Goal: Task Accomplishment & Management: Use online tool/utility

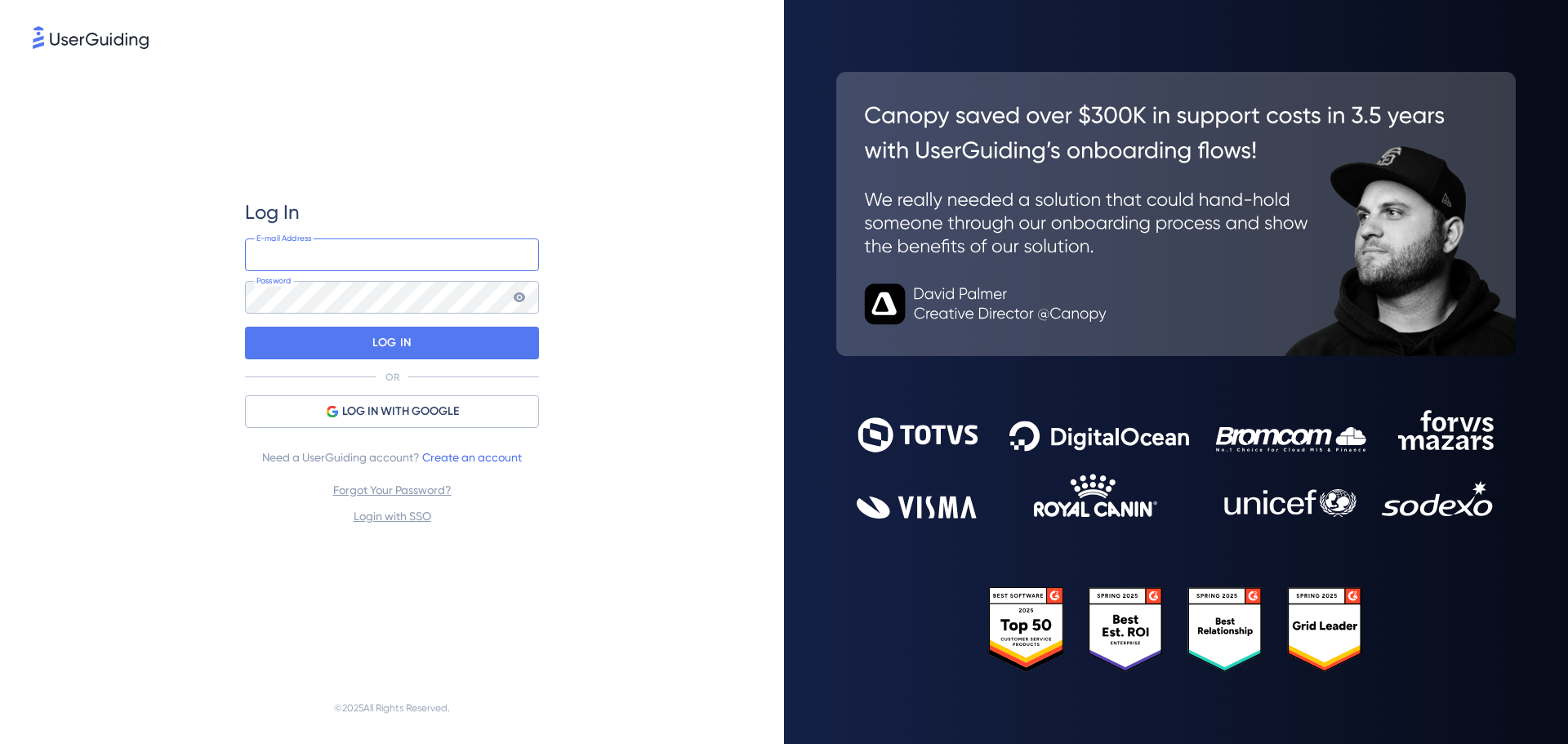
click at [321, 249] on input "email" at bounding box center [392, 255] width 294 height 32
type input "[EMAIL_ADDRESS][DOMAIN_NAME]"
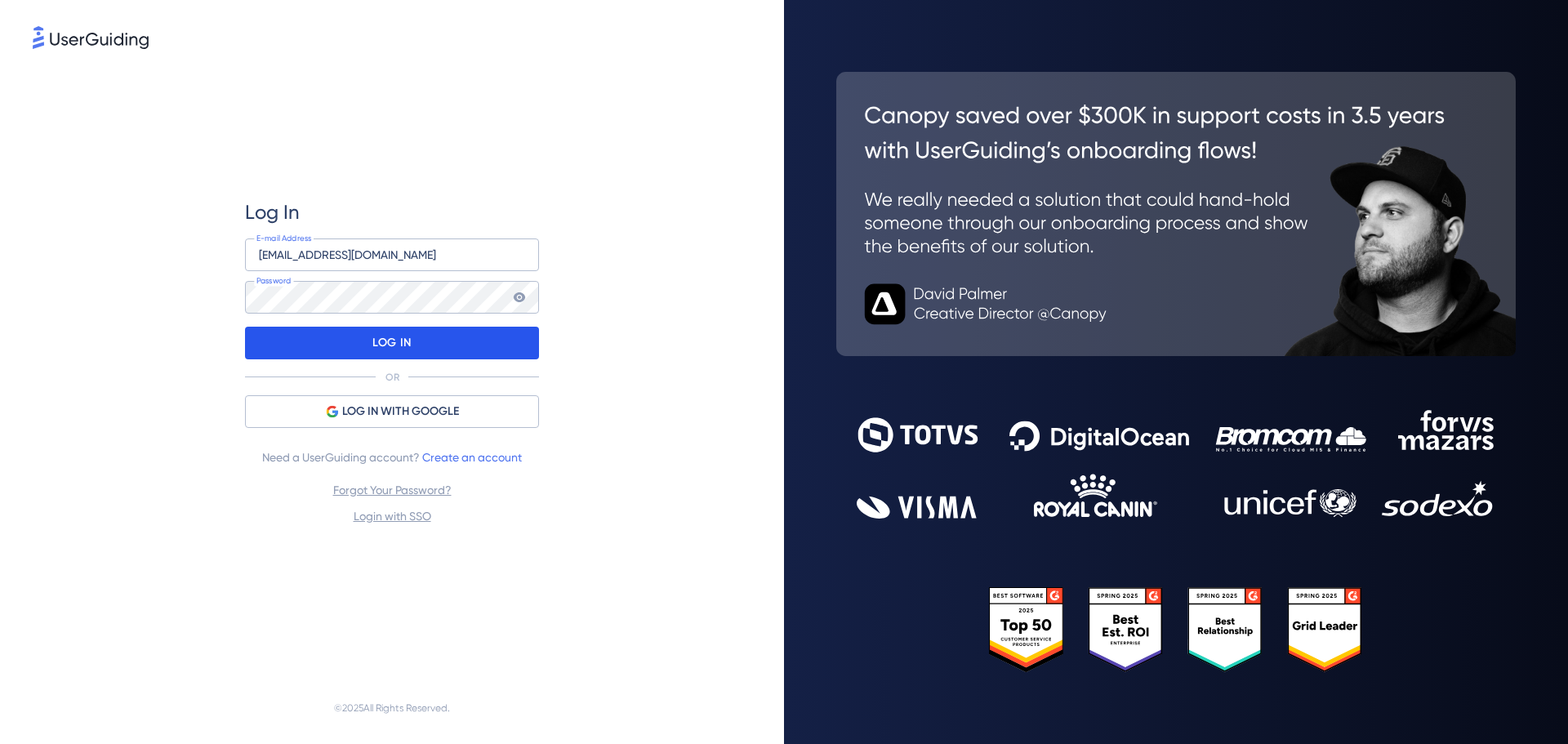
click at [353, 337] on div "LOG IN" at bounding box center [392, 343] width 294 height 32
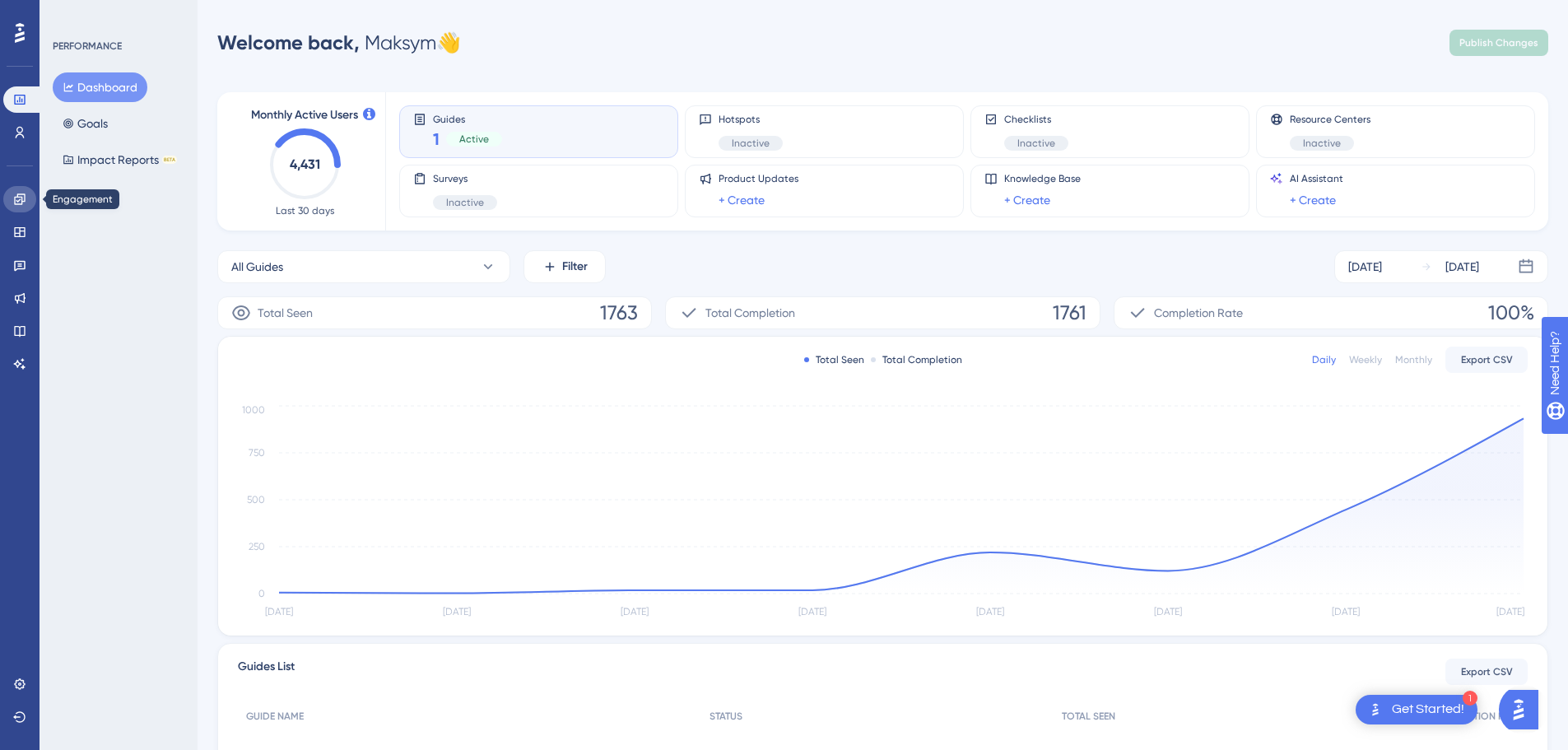
click at [14, 189] on link at bounding box center [20, 199] width 33 height 26
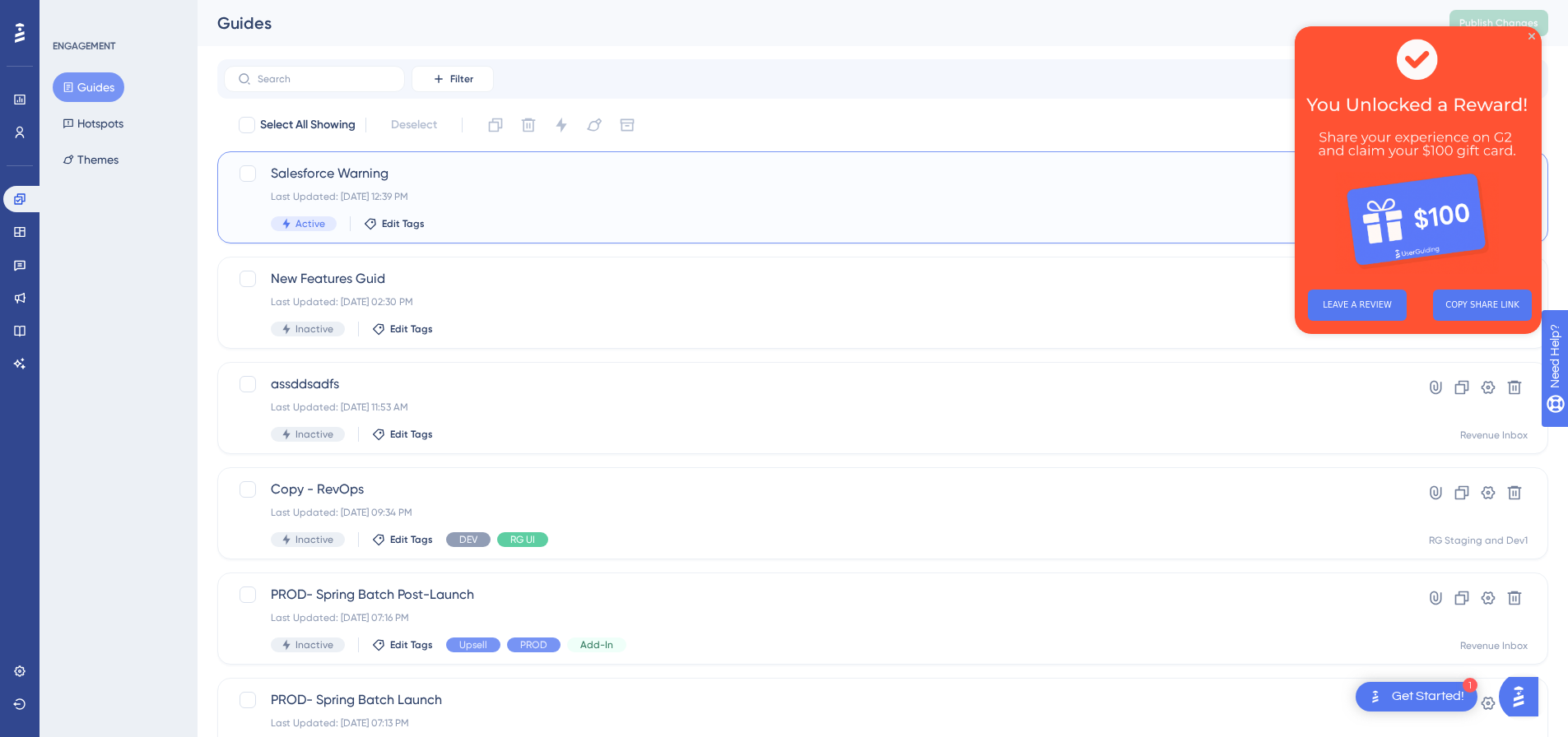
click at [514, 189] on div "Salesforce Warning Last Updated: [DATE] 12:39 PM Active Edit Tags" at bounding box center [816, 197] width 1092 height 68
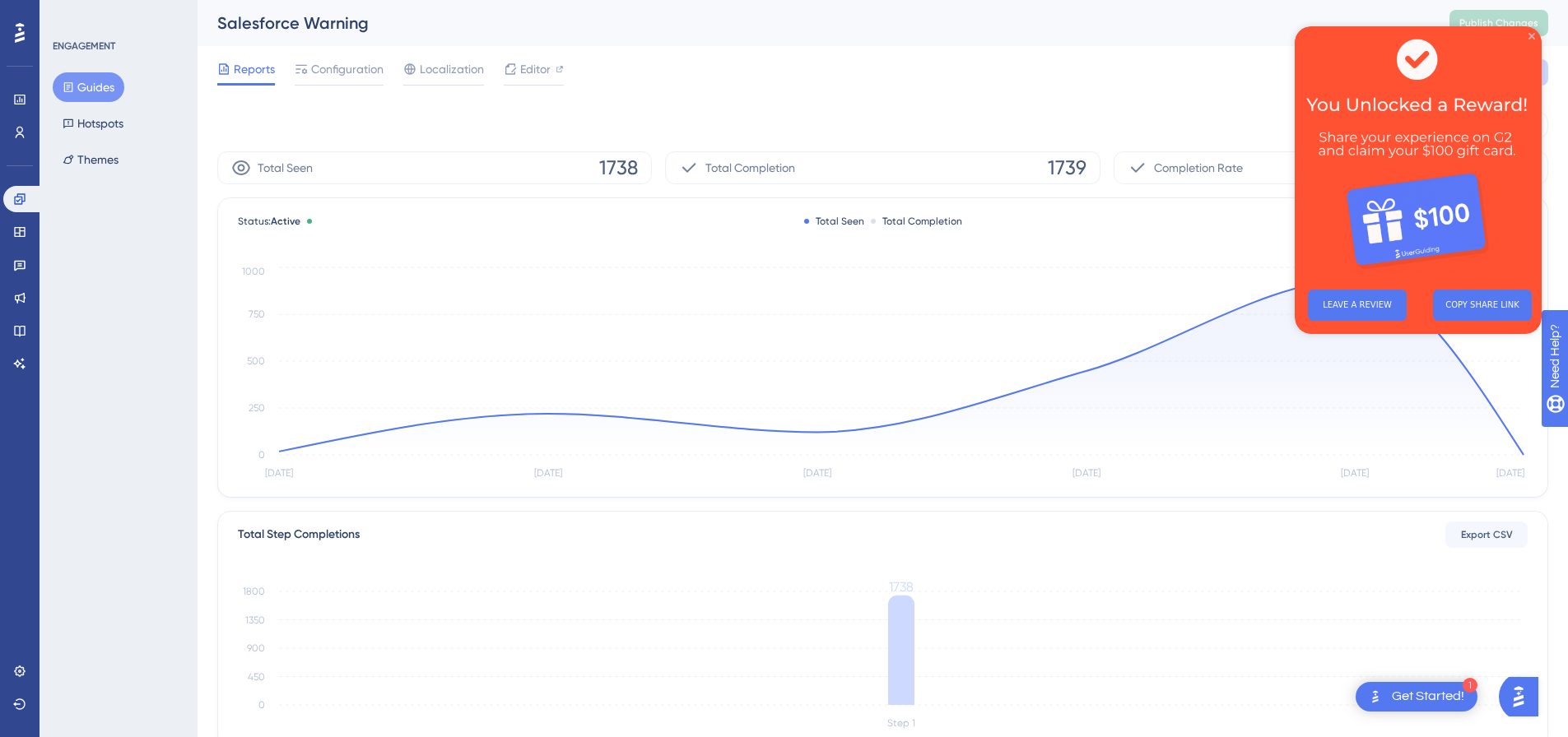
click at [1530, 35] on icon "Close Preview" at bounding box center [1531, 35] width 6 height 6
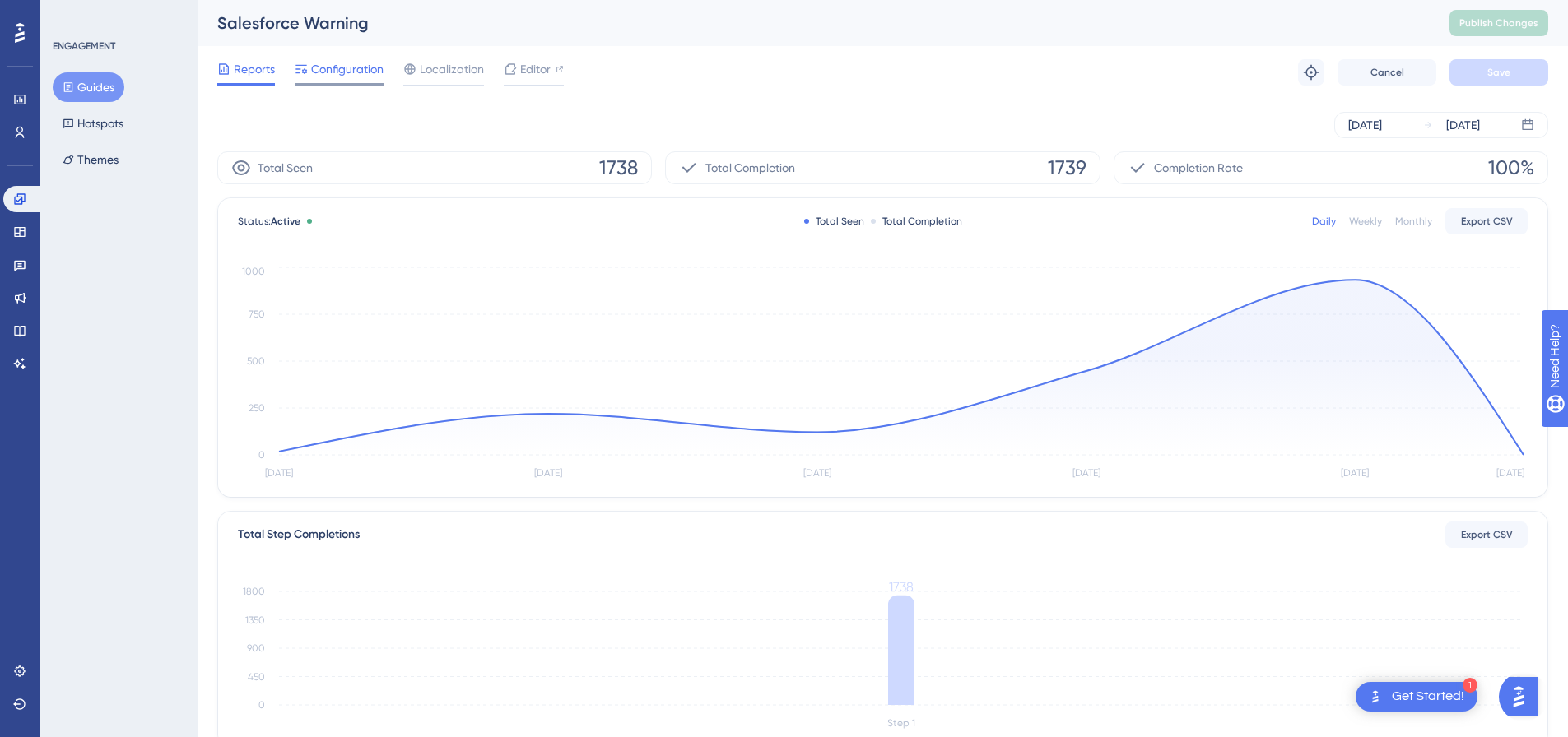
click at [342, 75] on span "Configuration" at bounding box center [347, 69] width 72 height 20
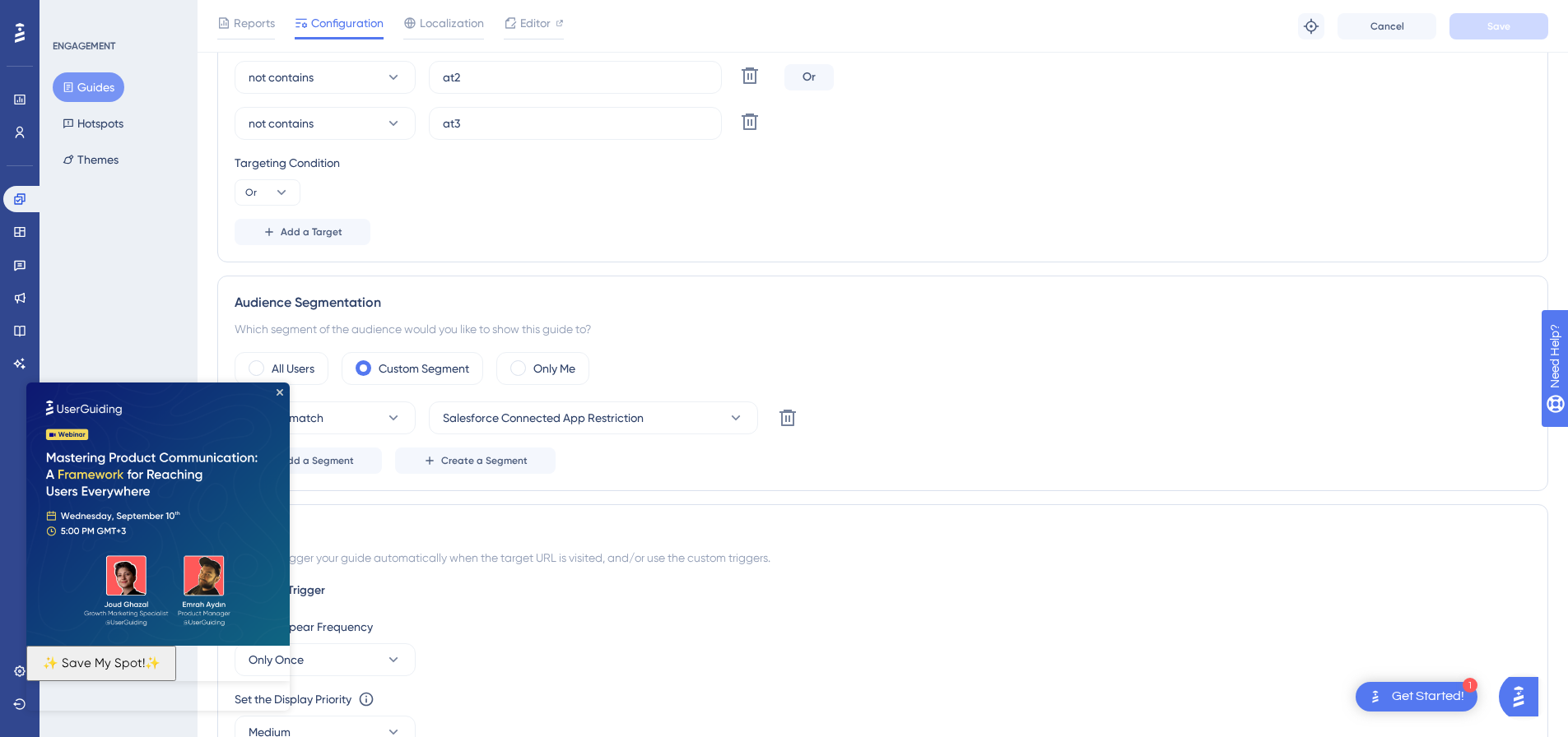
scroll to position [905, 0]
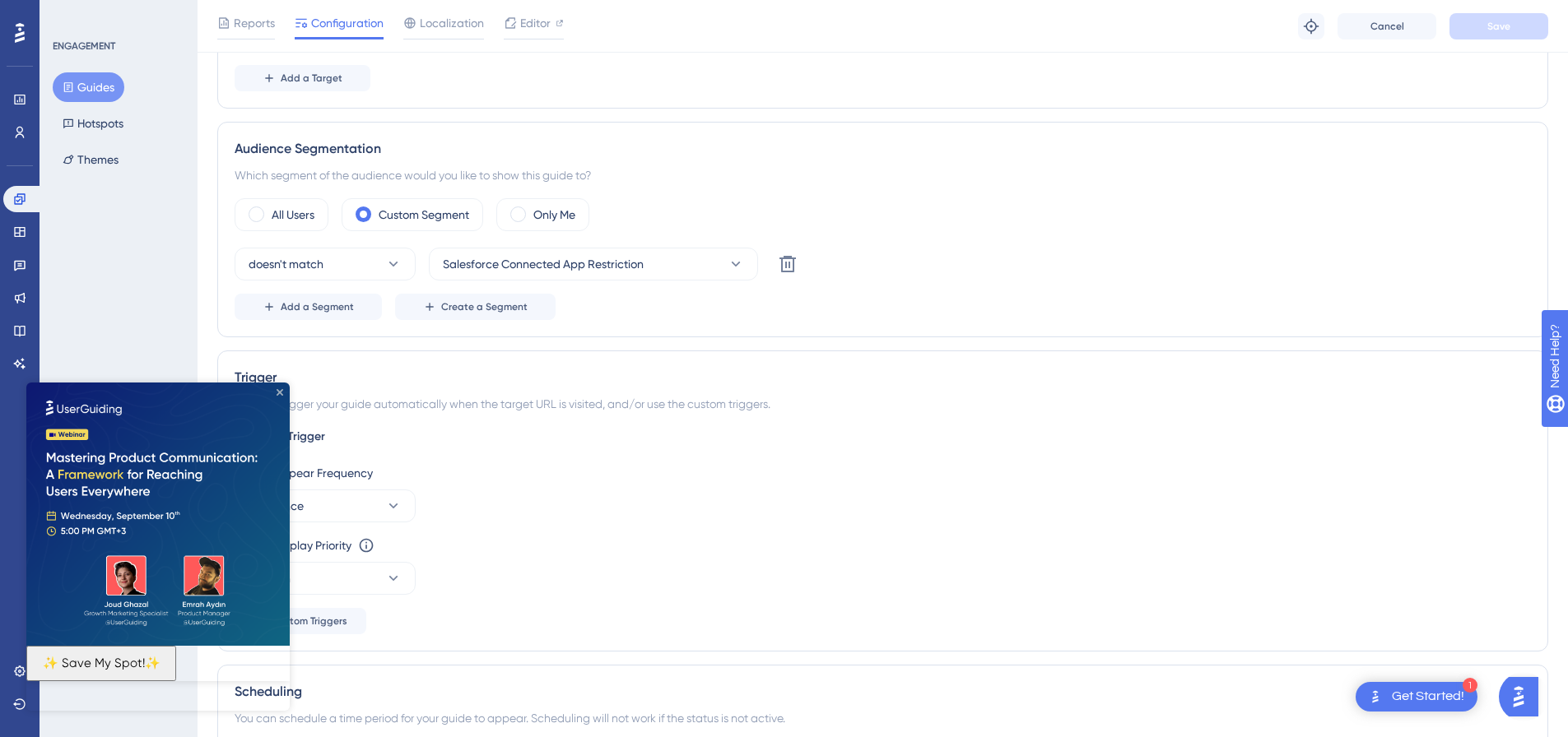
click at [280, 394] on icon "Close Preview" at bounding box center [280, 392] width 6 height 6
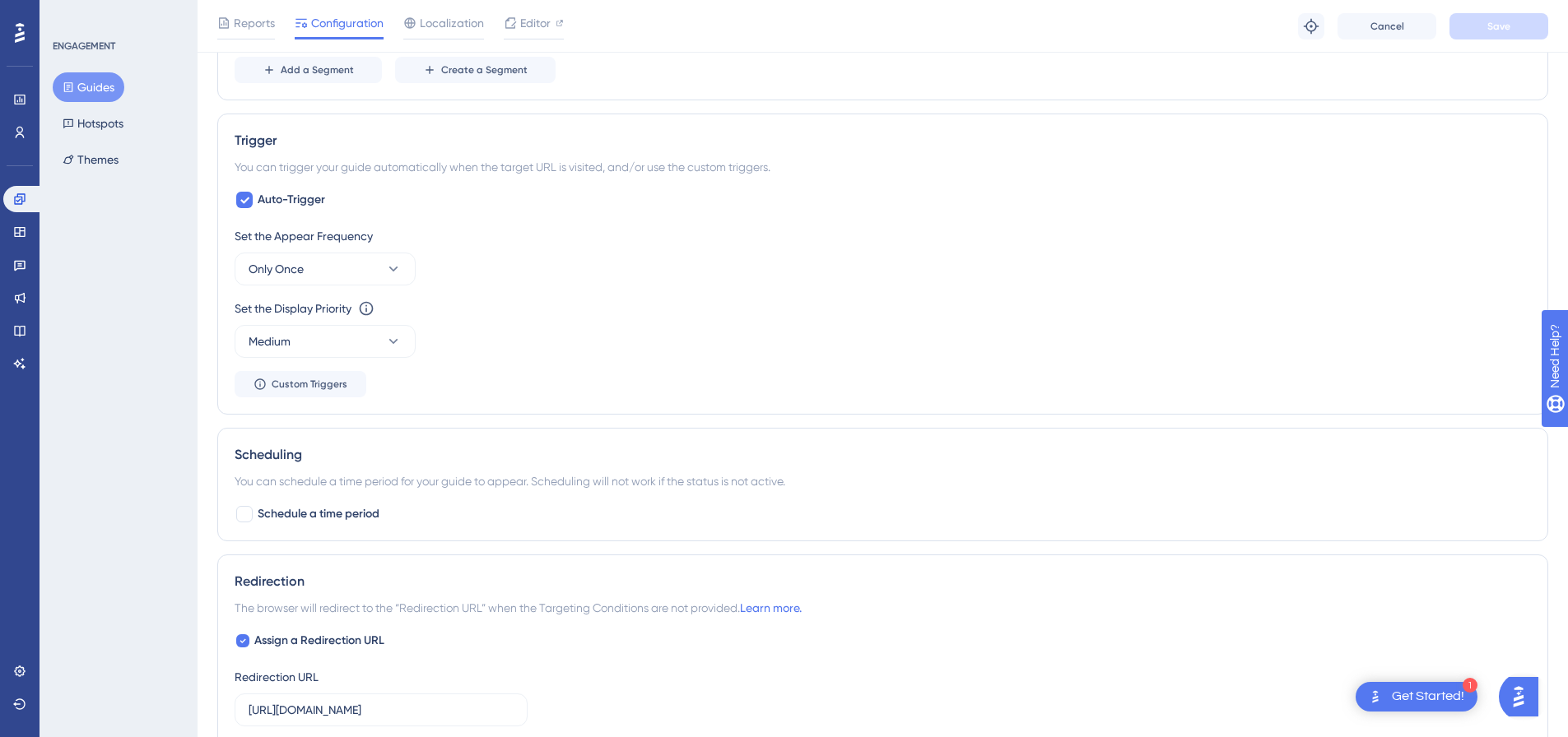
scroll to position [1151, 0]
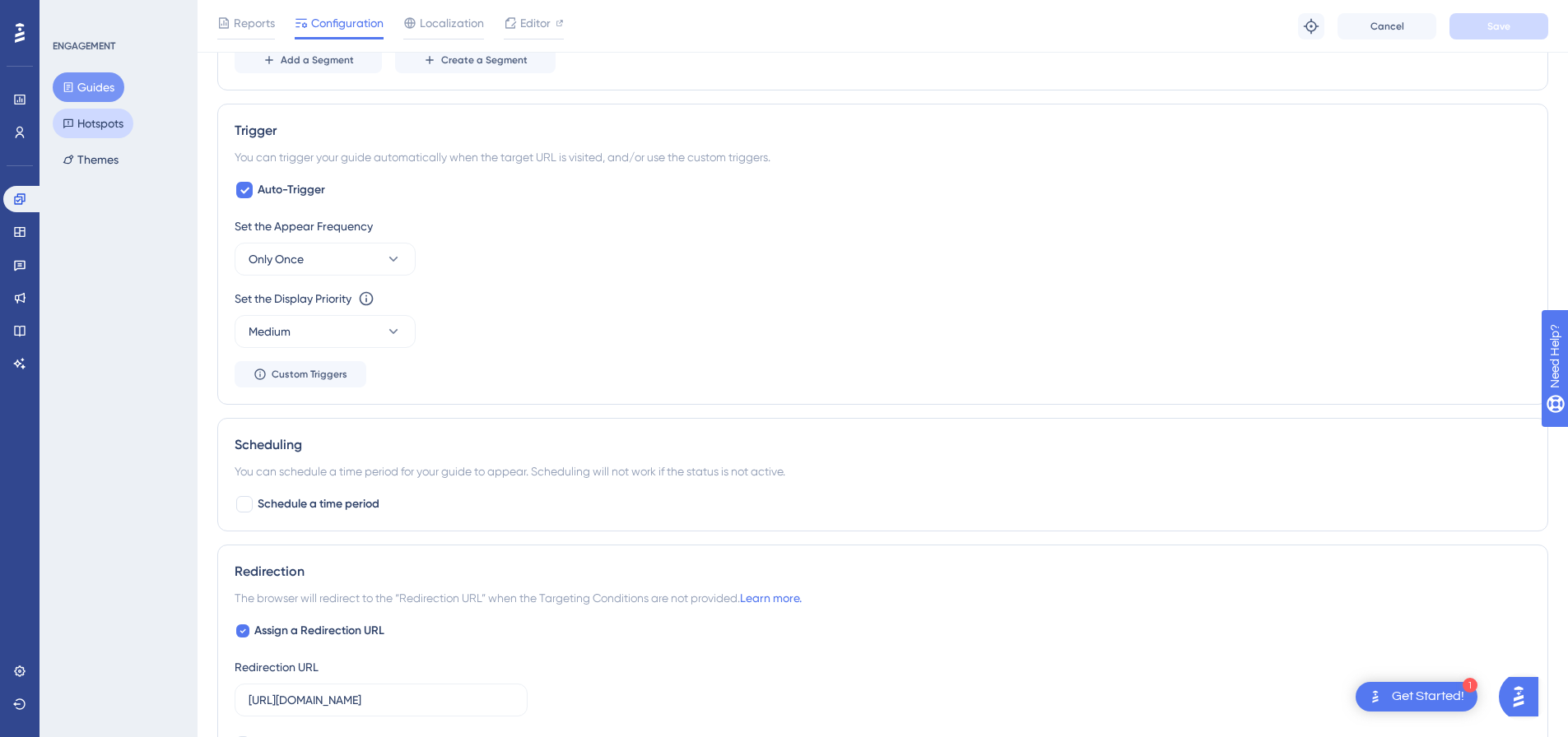
click at [126, 129] on button "Hotspots" at bounding box center [92, 123] width 81 height 30
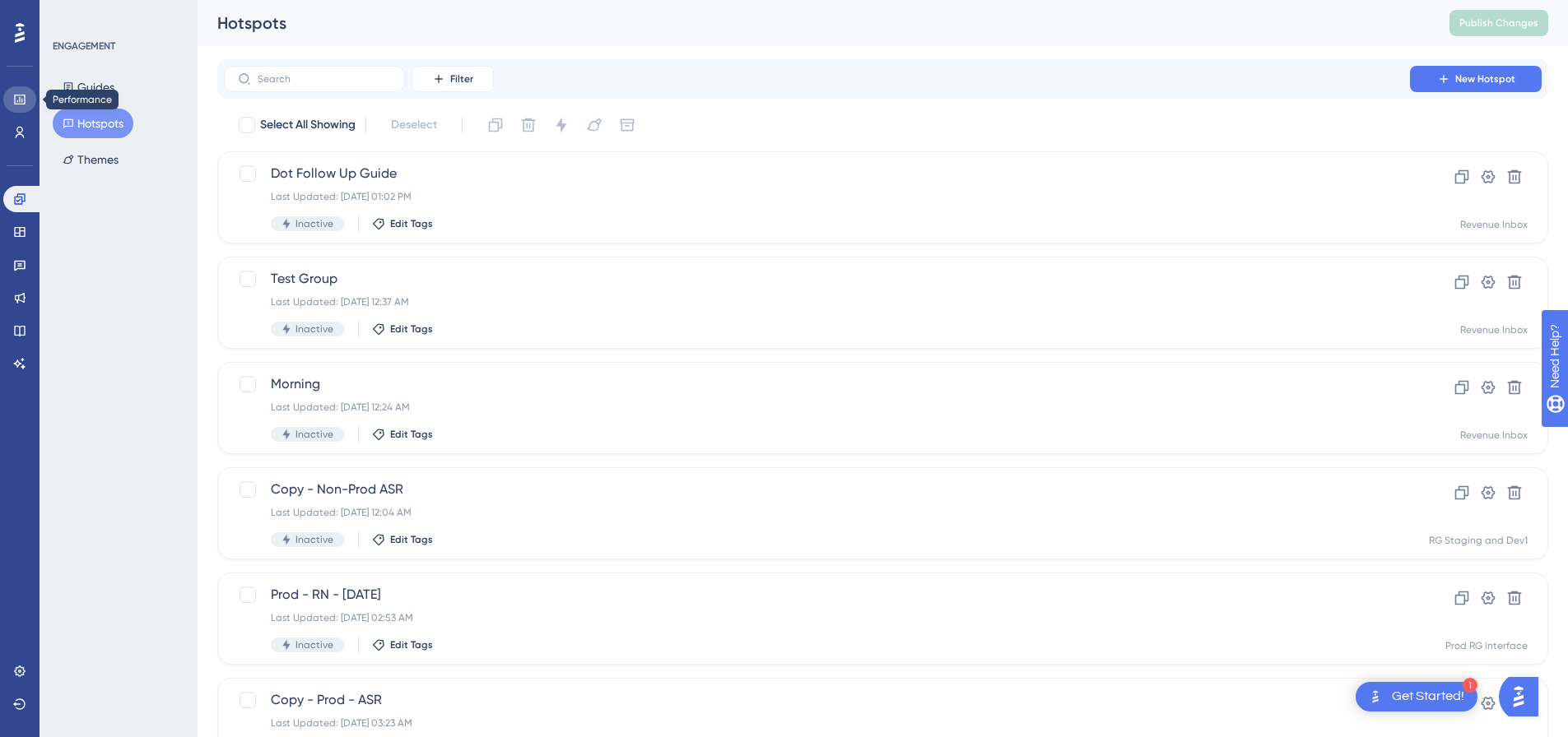
click at [20, 100] on icon at bounding box center [19, 99] width 11 height 10
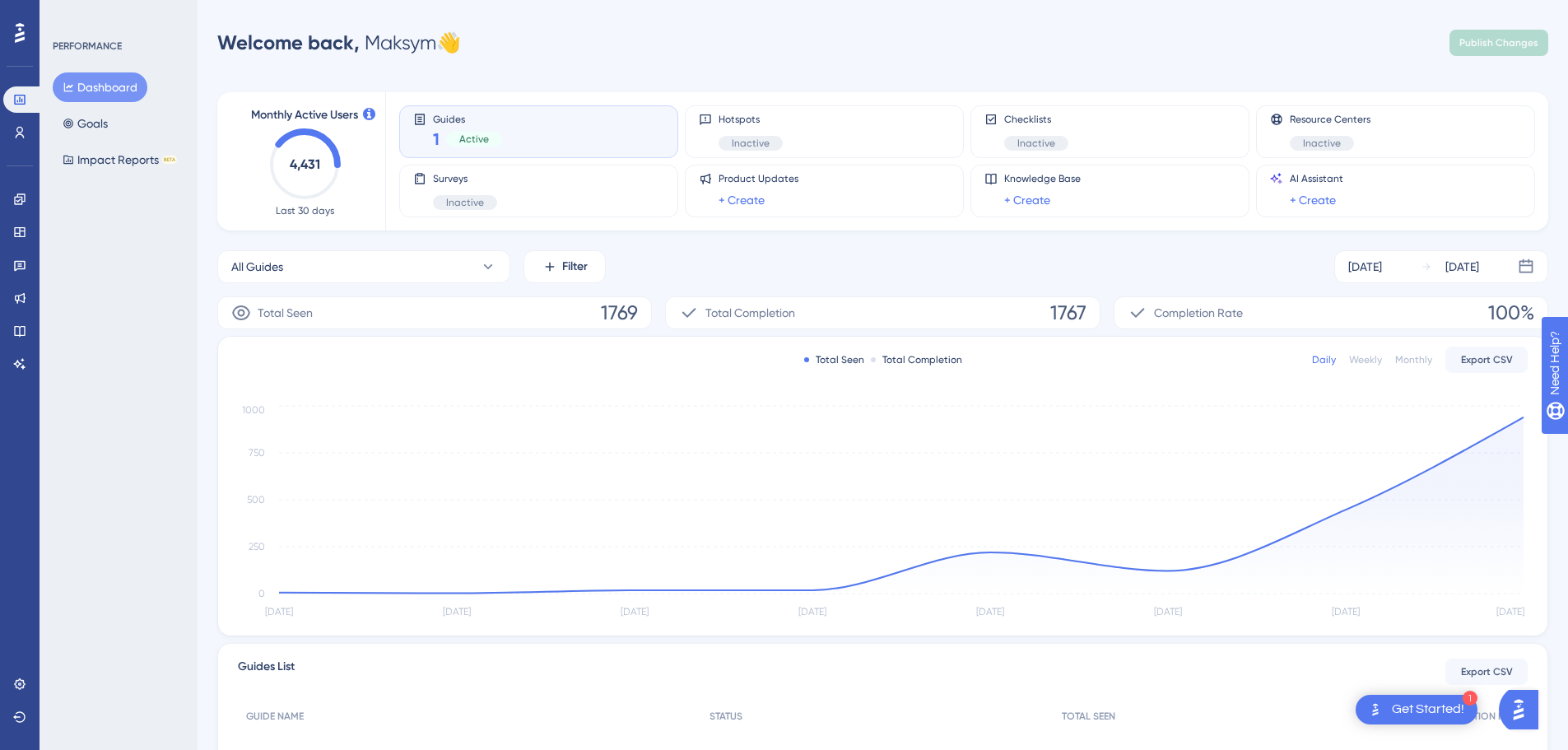
scroll to position [299, 0]
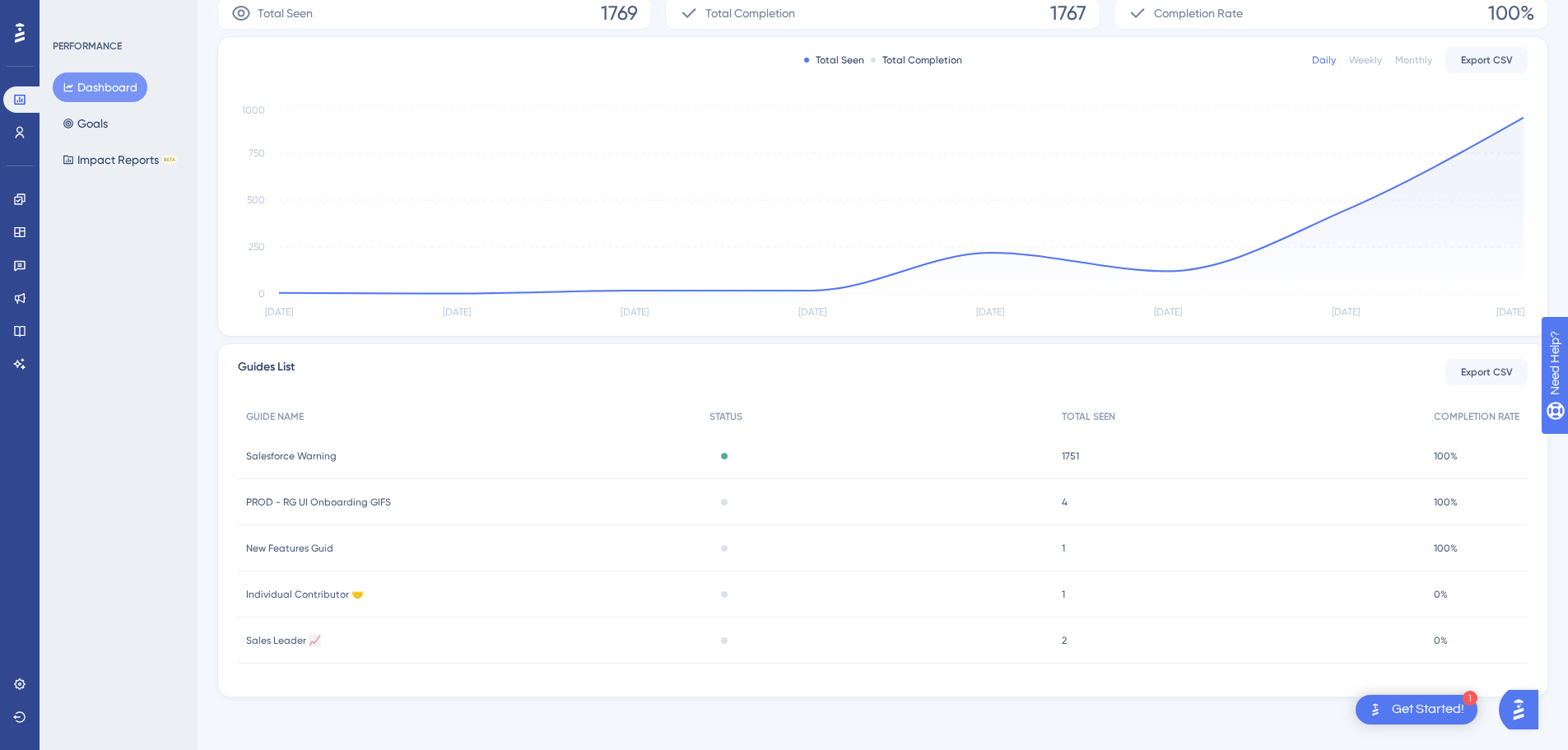
click at [887, 462] on div "Active" at bounding box center [877, 455] width 351 height 46
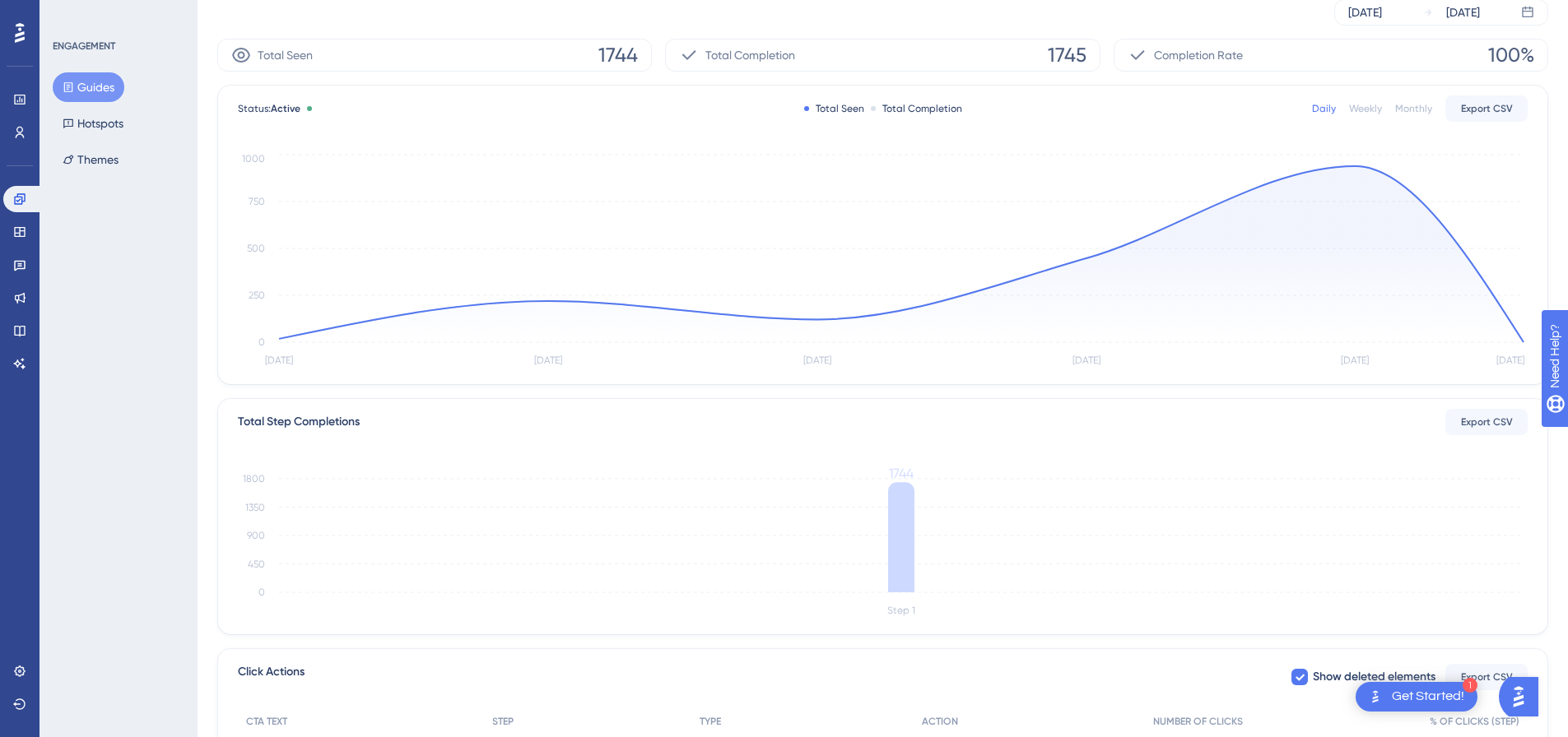
scroll to position [305, 0]
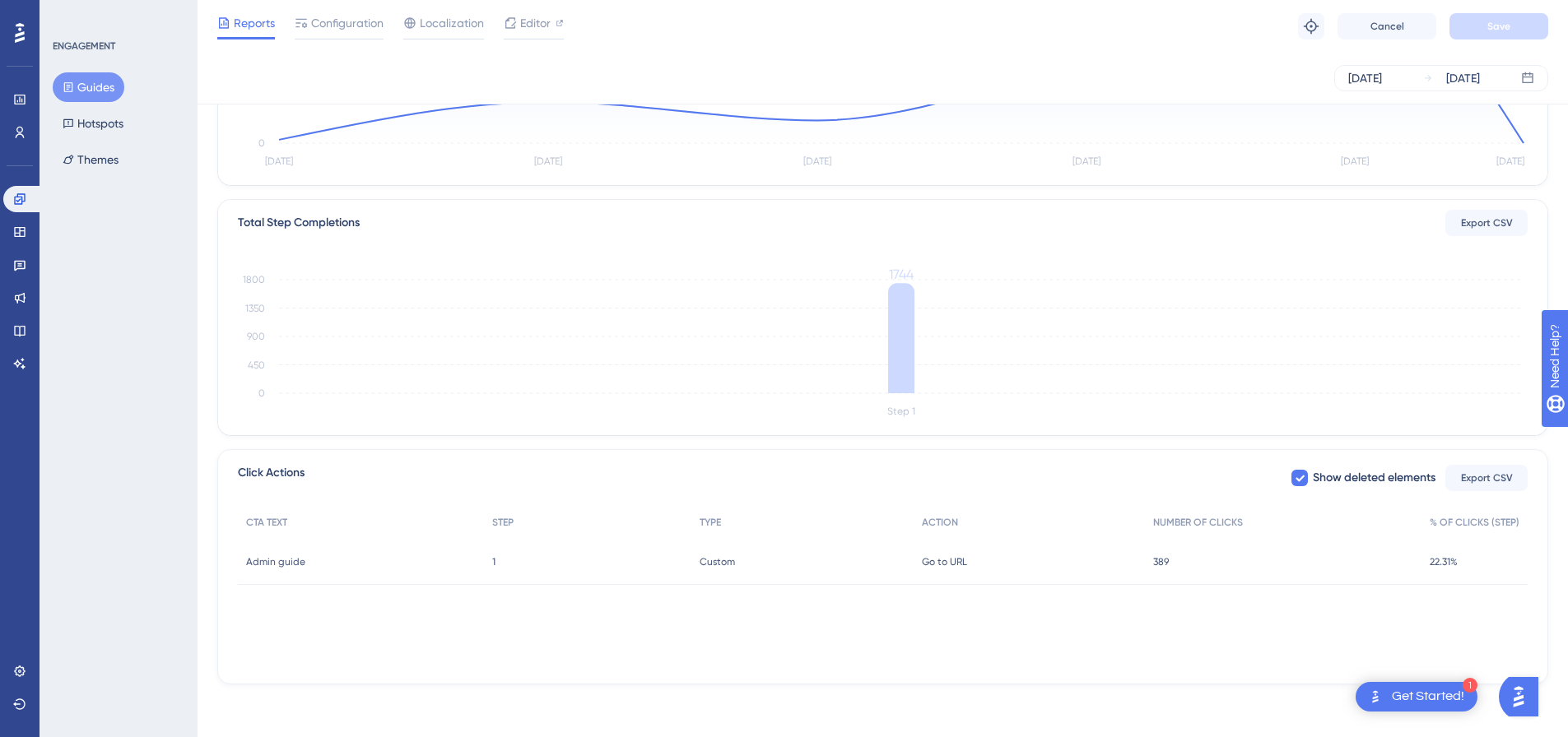
click at [341, 564] on div "Admin guide Admin guide" at bounding box center [361, 562] width 246 height 46
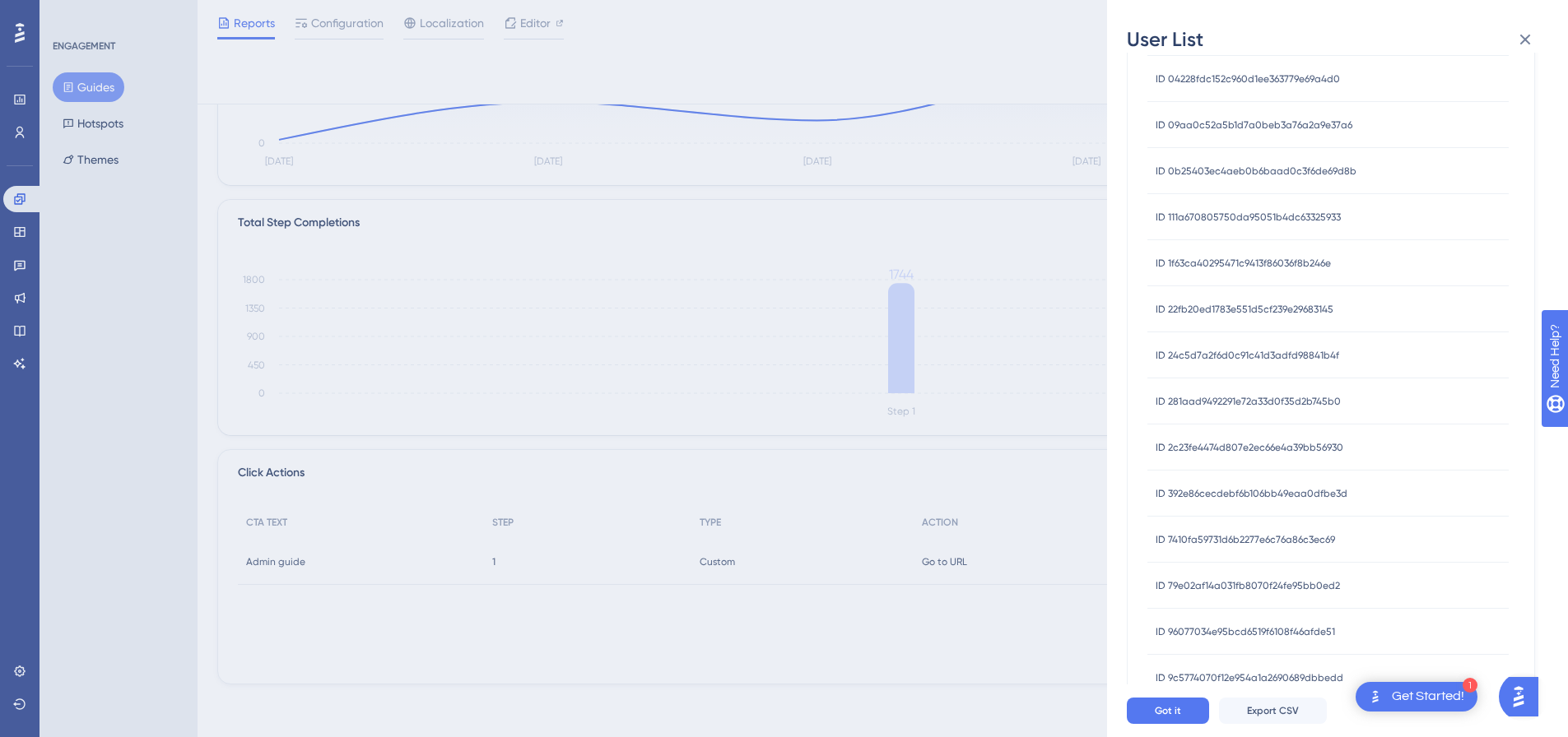
scroll to position [469, 0]
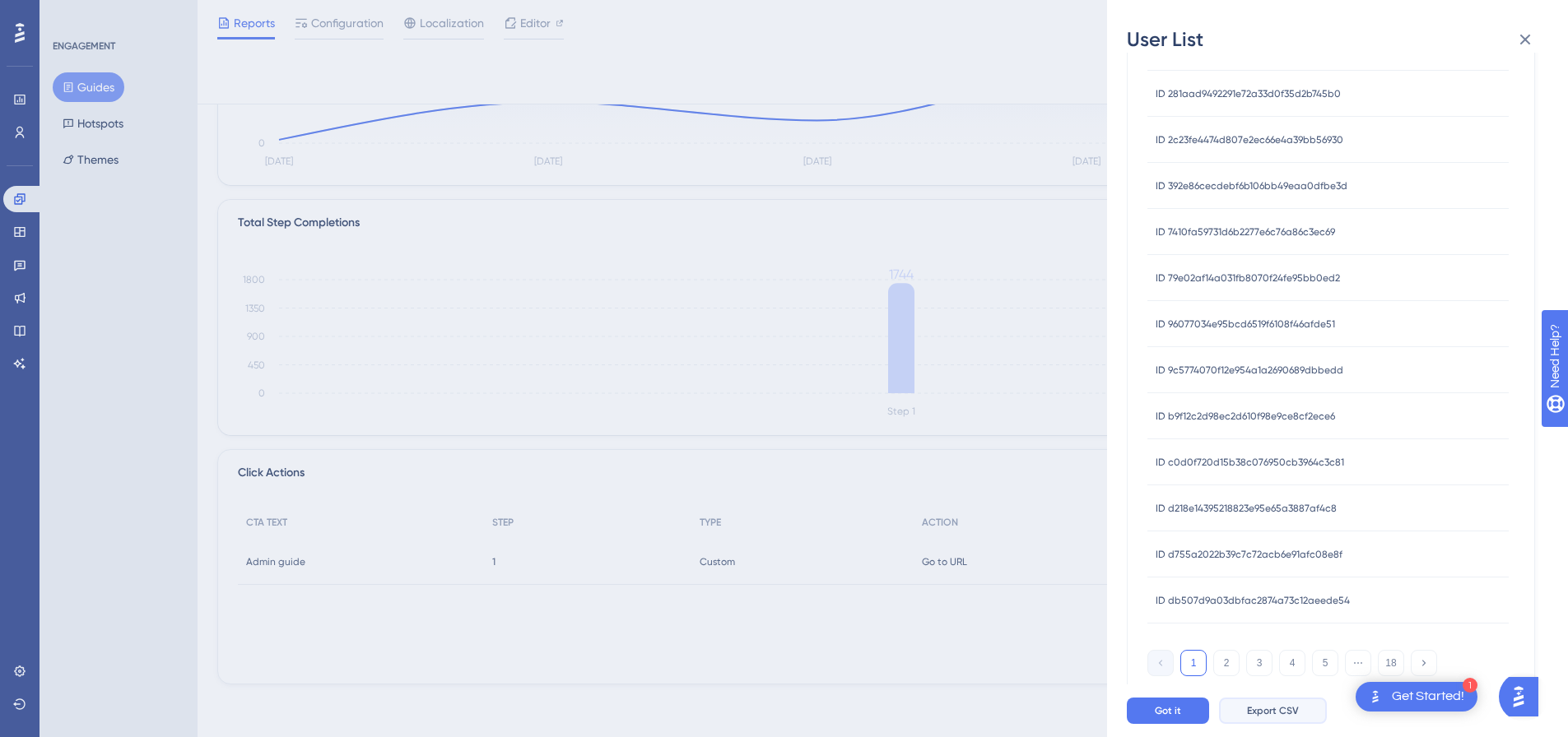
click at [1289, 717] on span "Export CSV" at bounding box center [1272, 711] width 52 height 14
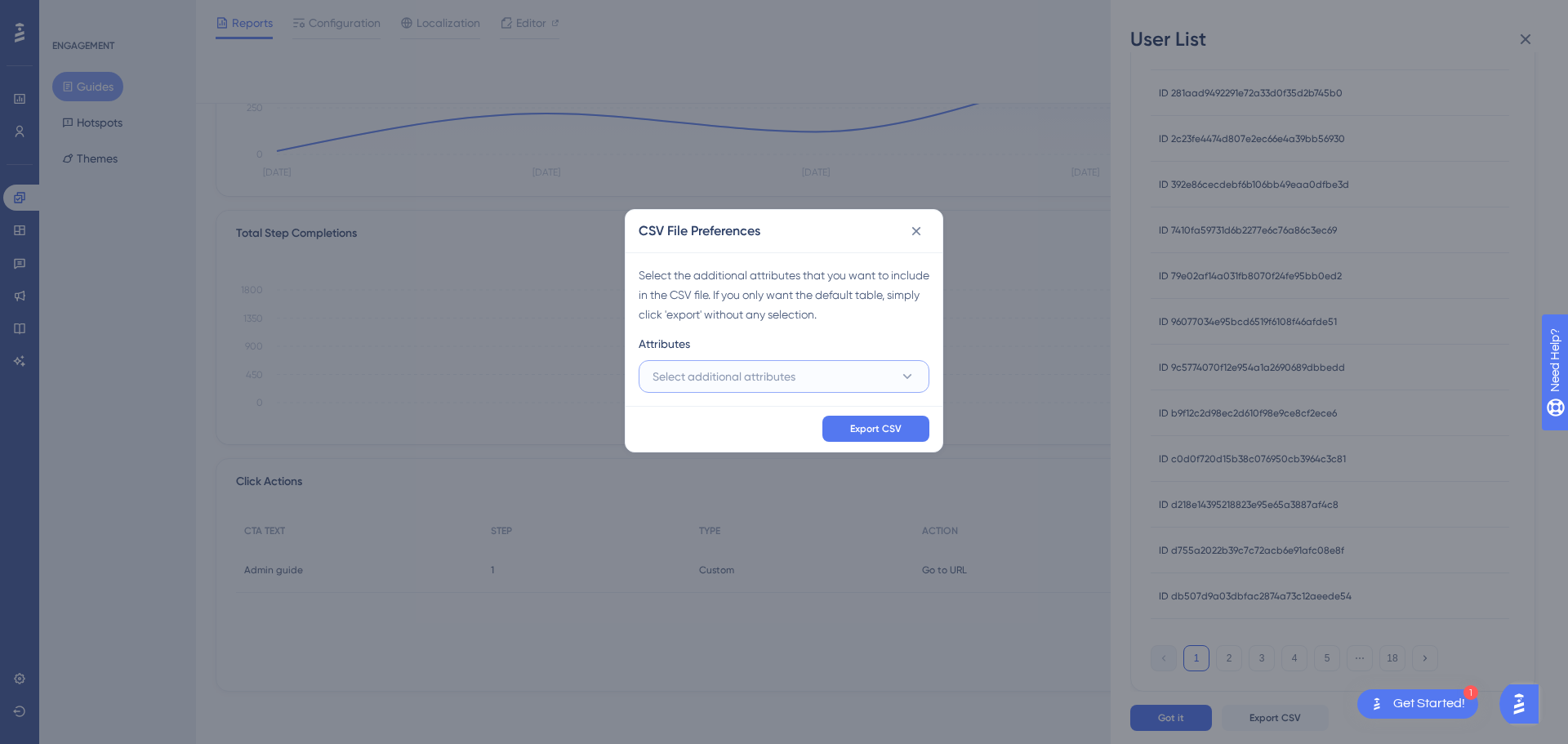
click at [899, 372] on button "Select additional attributes" at bounding box center [784, 376] width 291 height 32
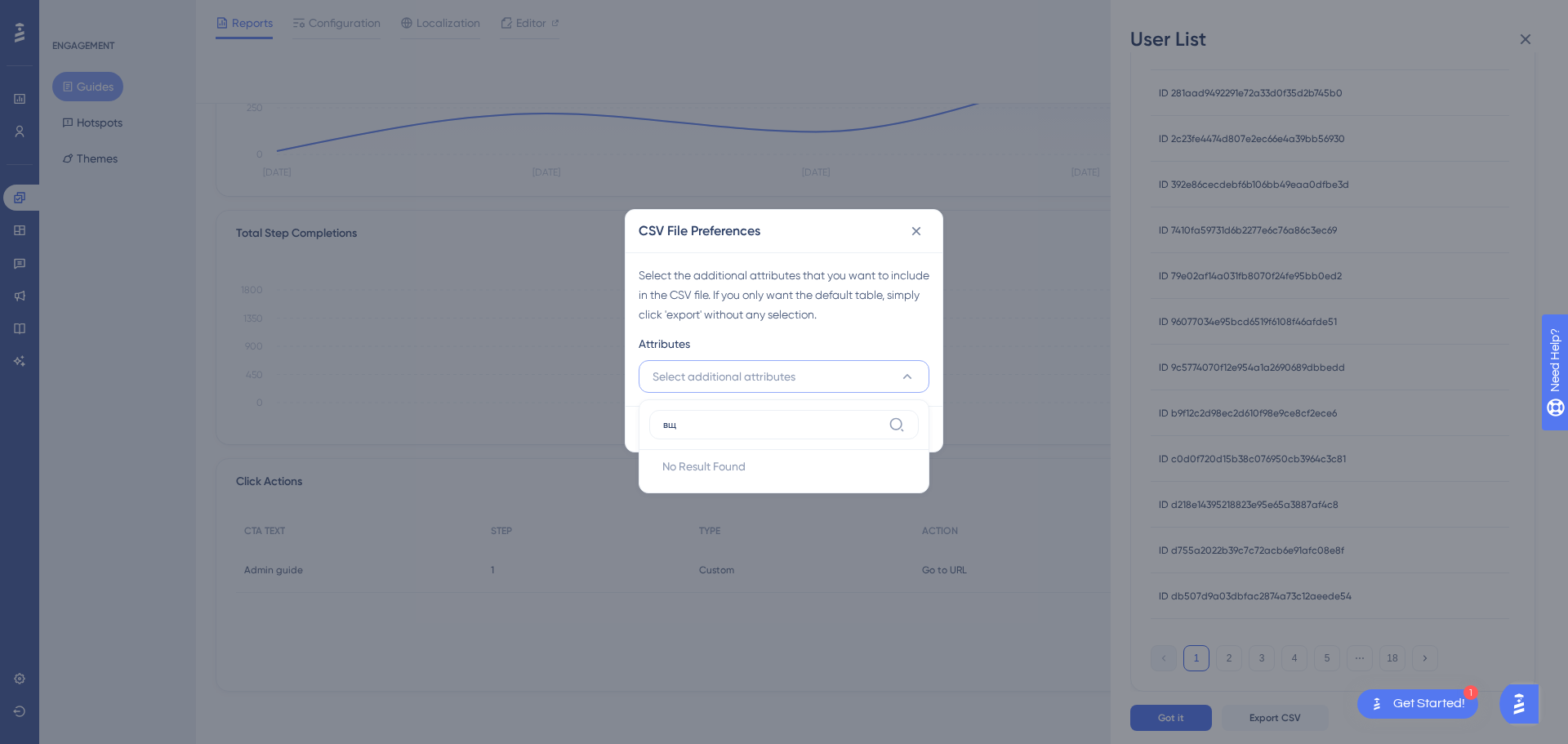
type input "в"
type input "domai"
click at [683, 469] on span "domain" at bounding box center [702, 476] width 40 height 20
checkbox input "true"
click at [868, 335] on div "Attributes" at bounding box center [784, 346] width 291 height 26
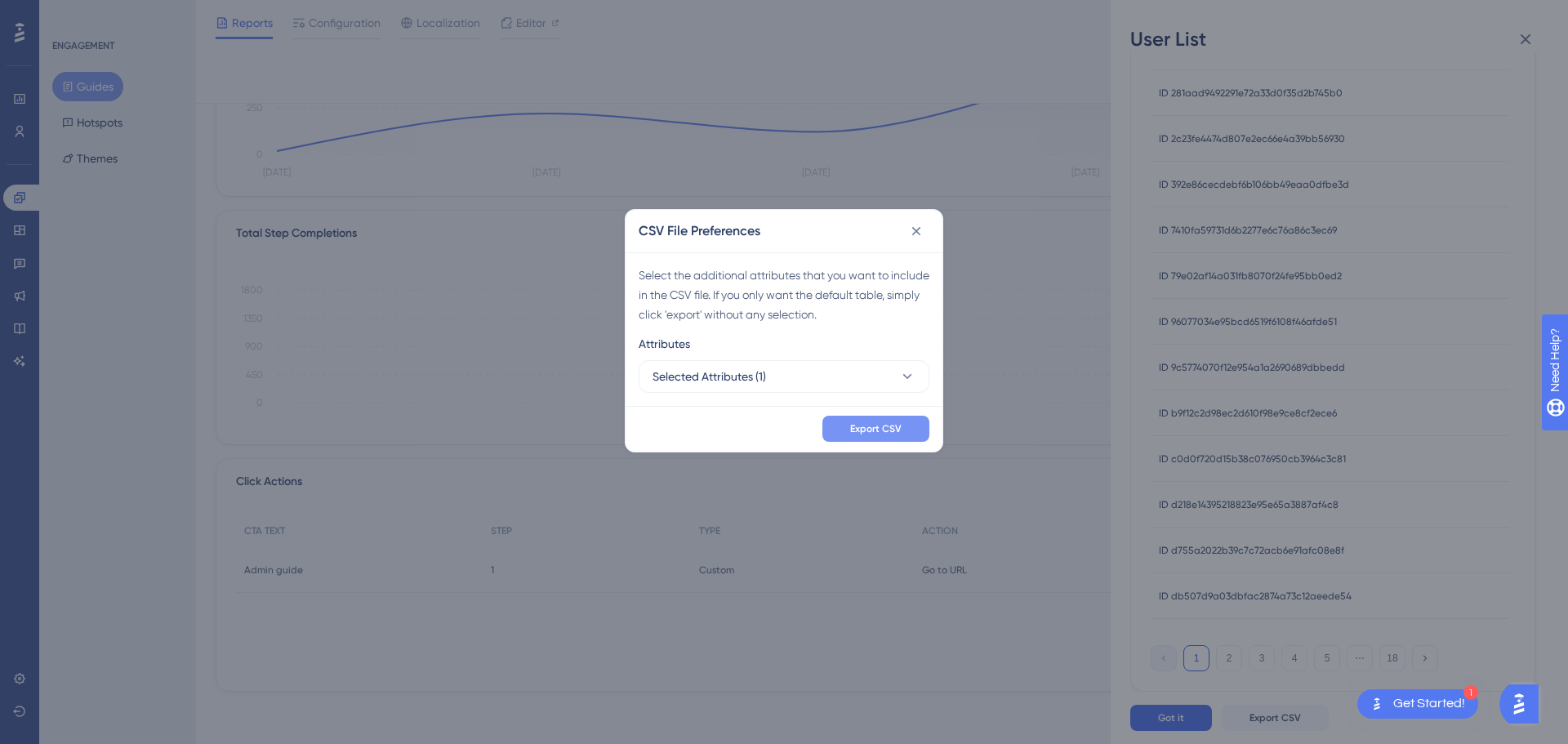
click at [881, 432] on span "Export CSV" at bounding box center [876, 428] width 51 height 13
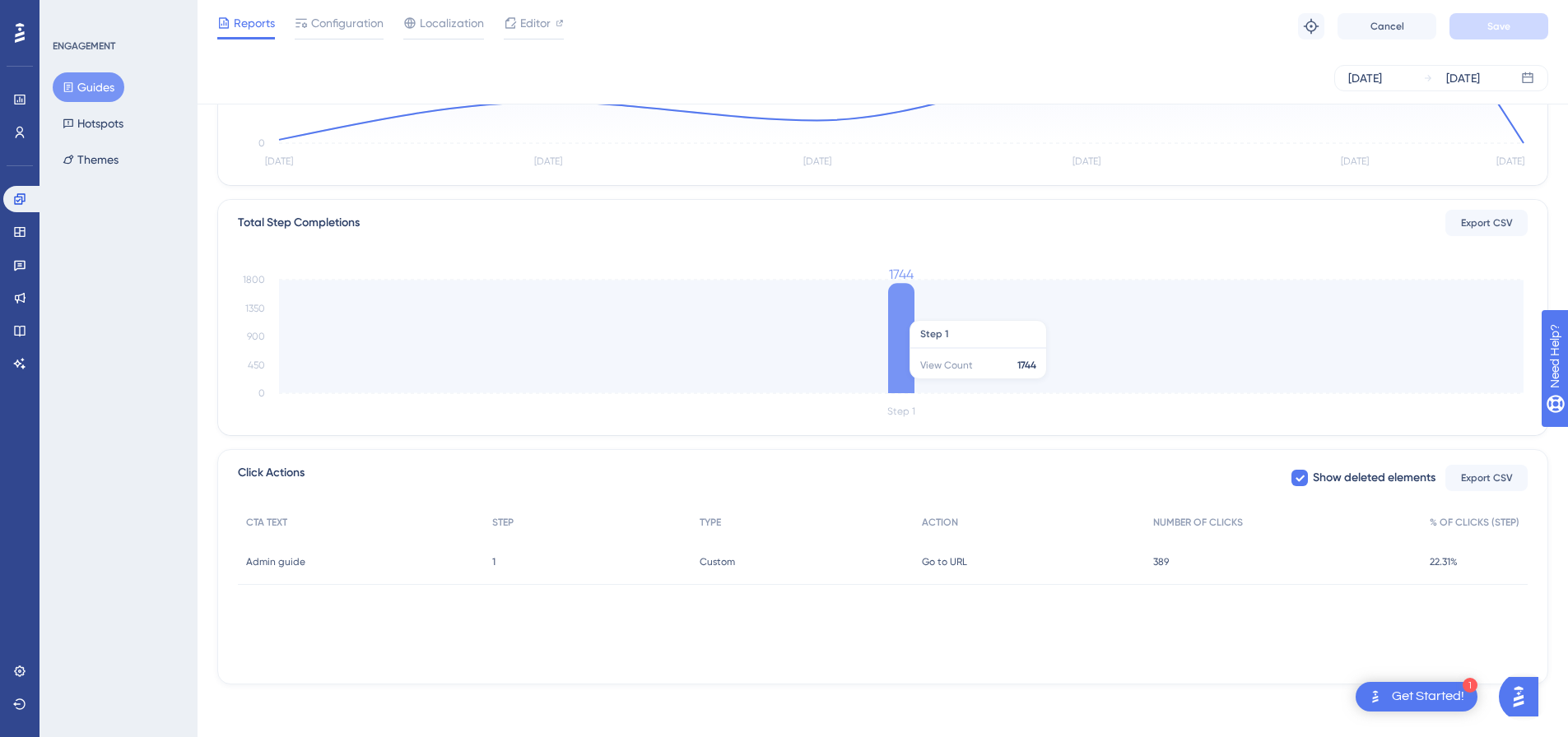
scroll to position [59, 0]
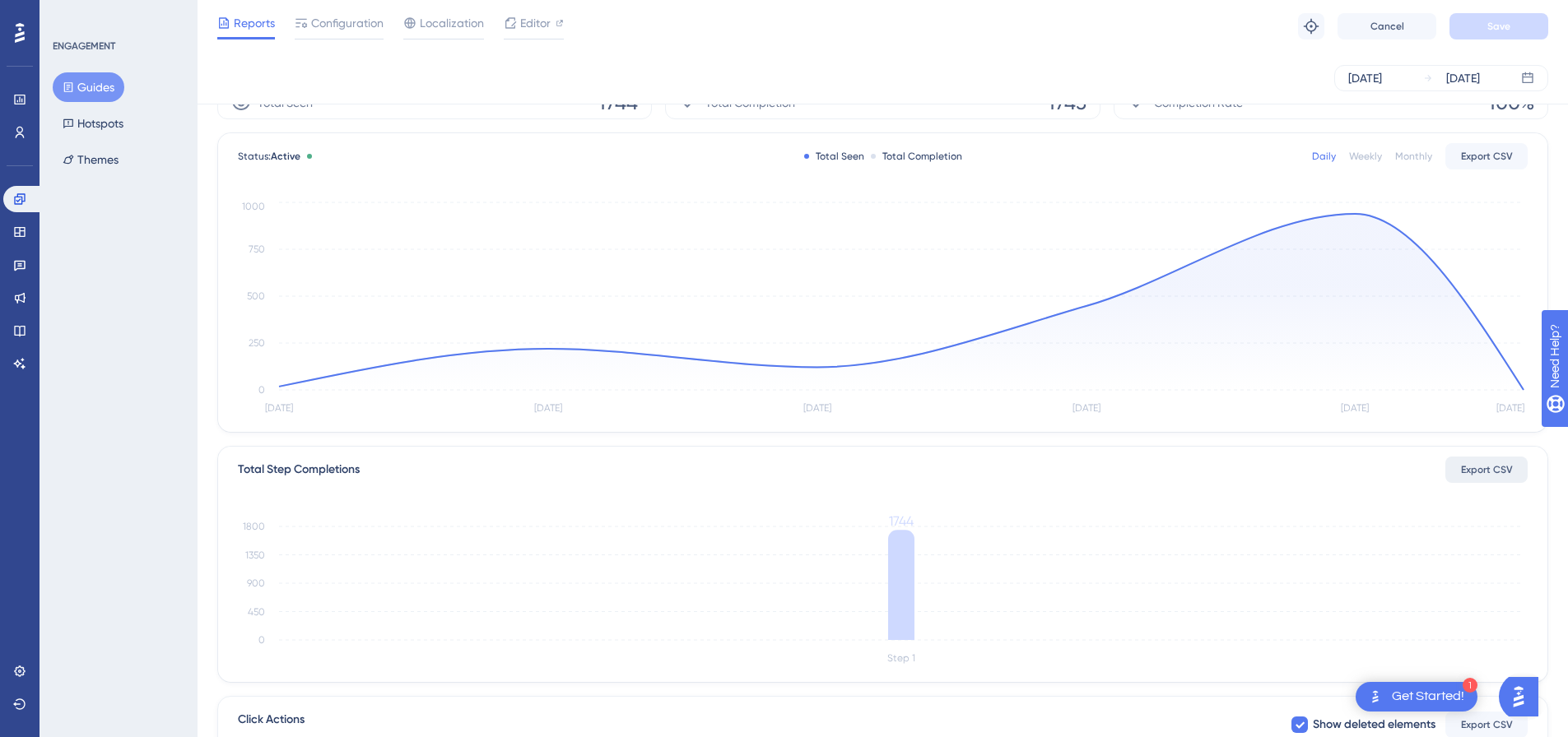
click at [1490, 477] on button "Export CSV" at bounding box center [1486, 469] width 82 height 26
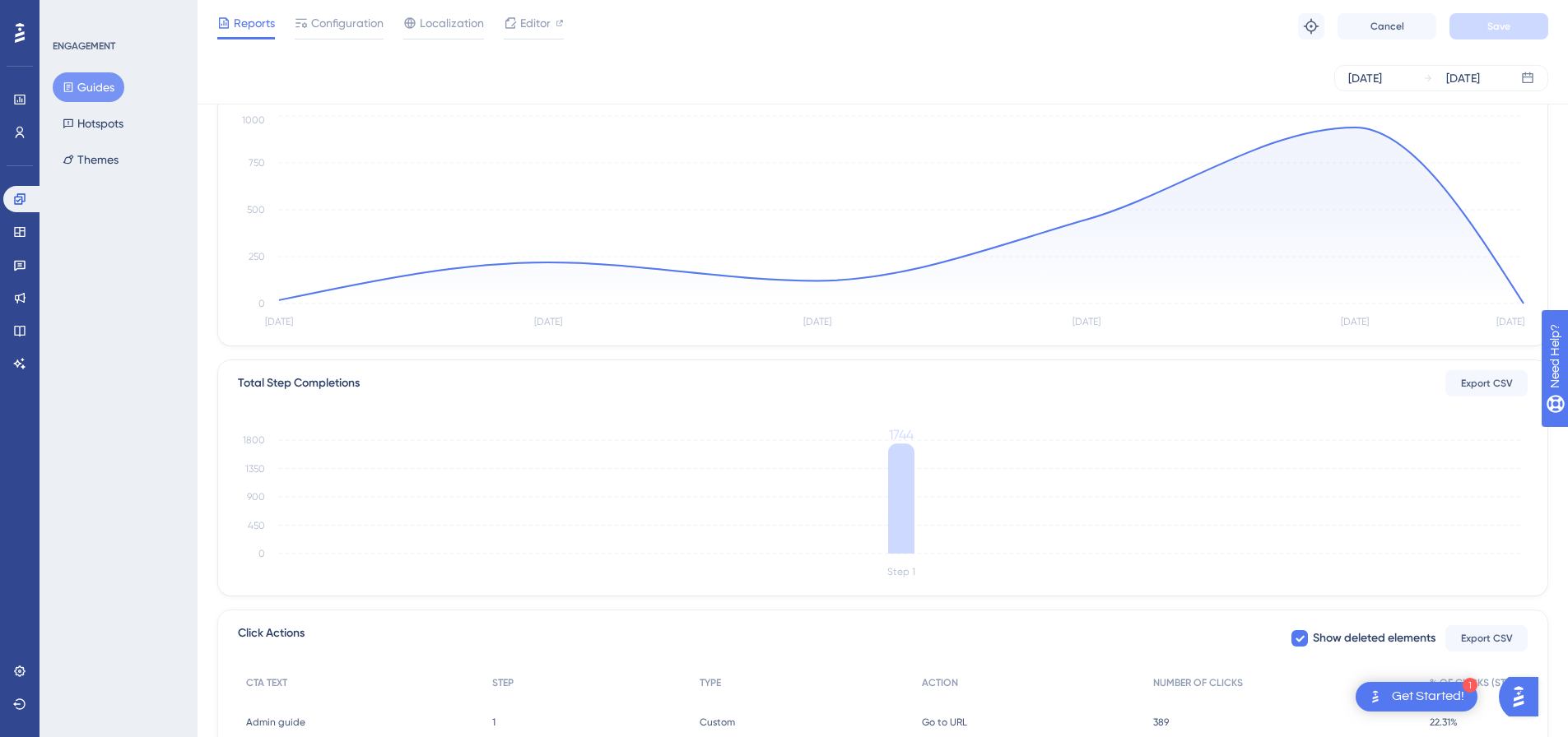
scroll to position [0, 0]
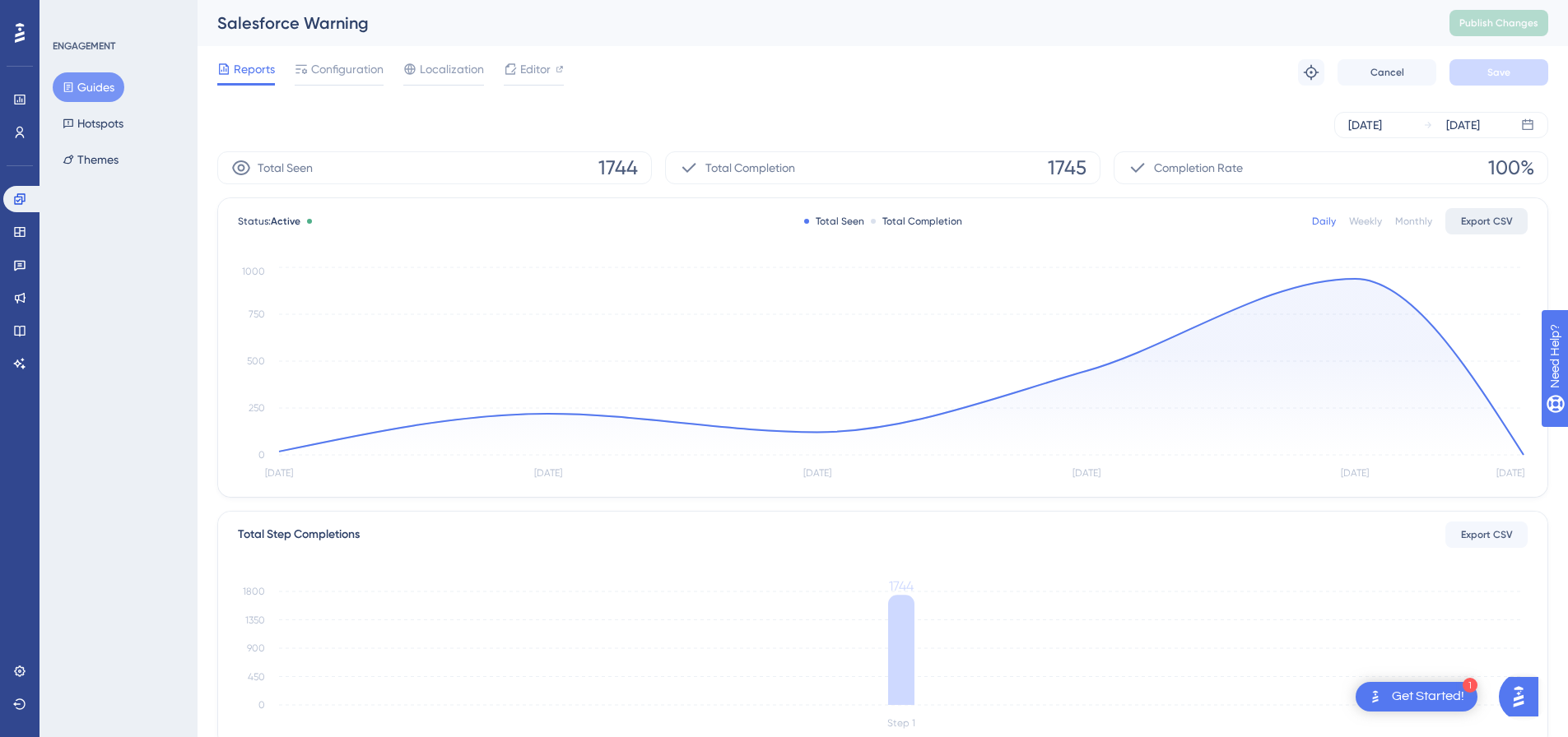
click at [1487, 220] on span "Export CSV" at bounding box center [1487, 221] width 52 height 14
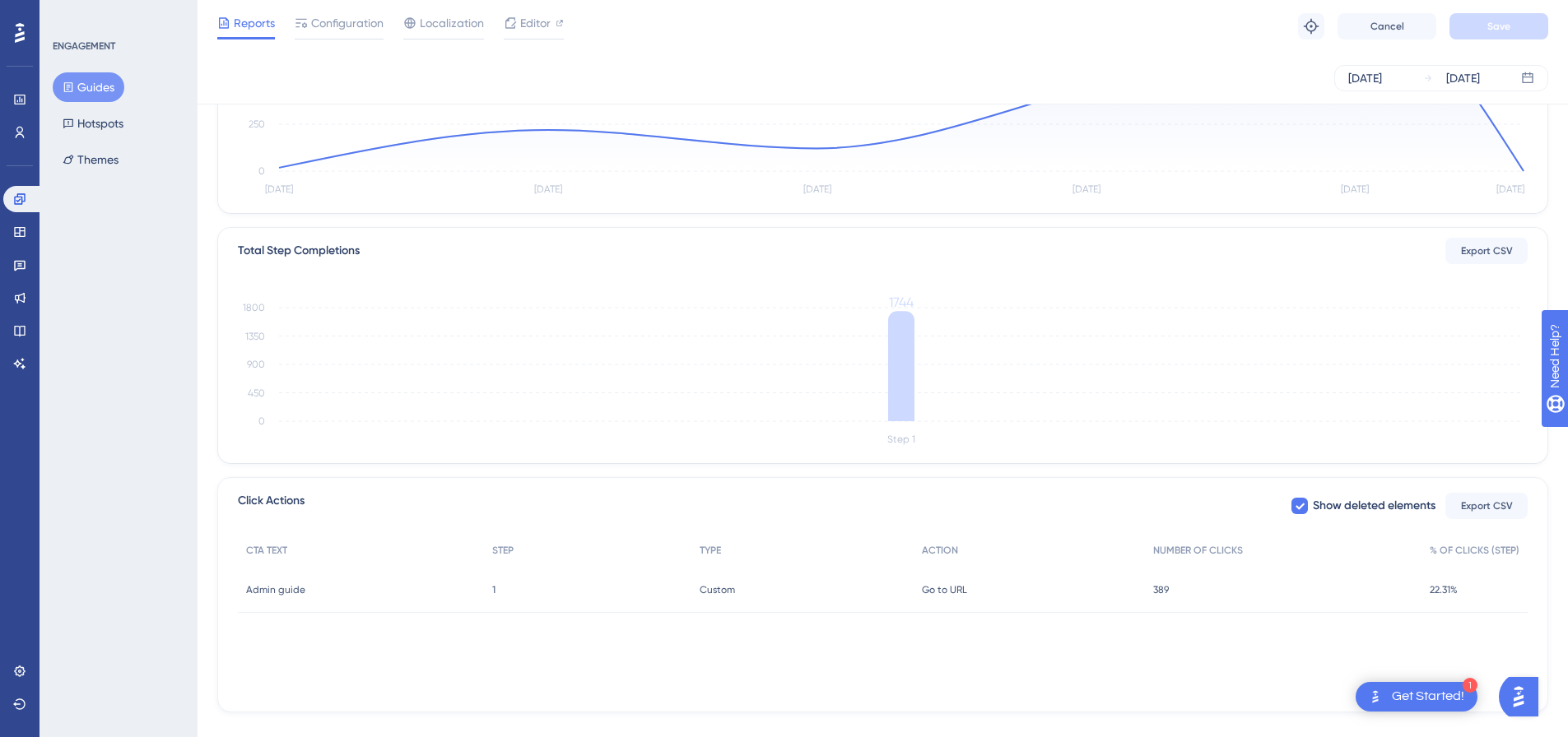
scroll to position [305, 0]
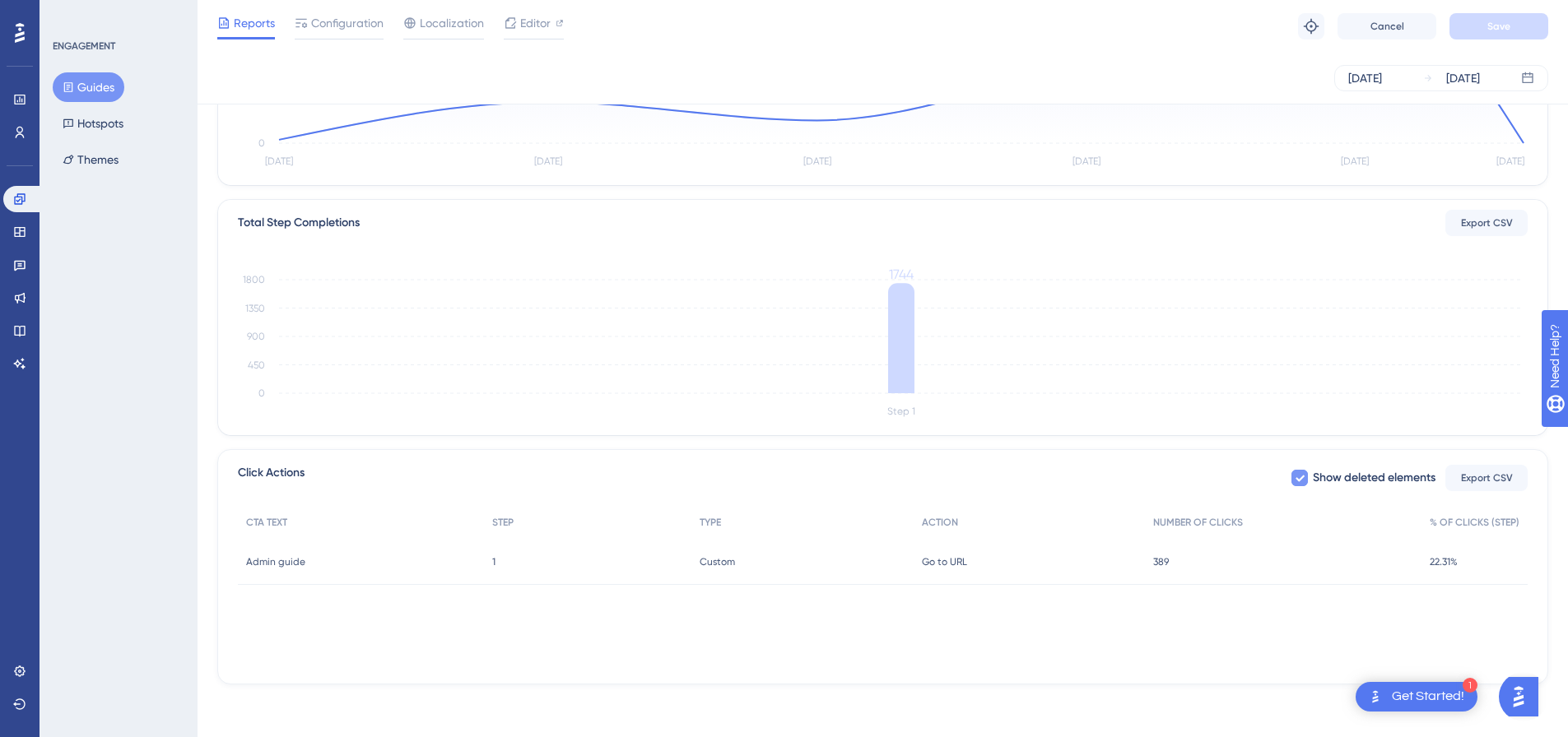
click at [1392, 481] on span "Show deleted elements" at bounding box center [1374, 478] width 123 height 20
click at [1386, 480] on span "Show deleted elements" at bounding box center [1374, 478] width 123 height 20
checkbox input "true"
